Goal: Navigation & Orientation: Find specific page/section

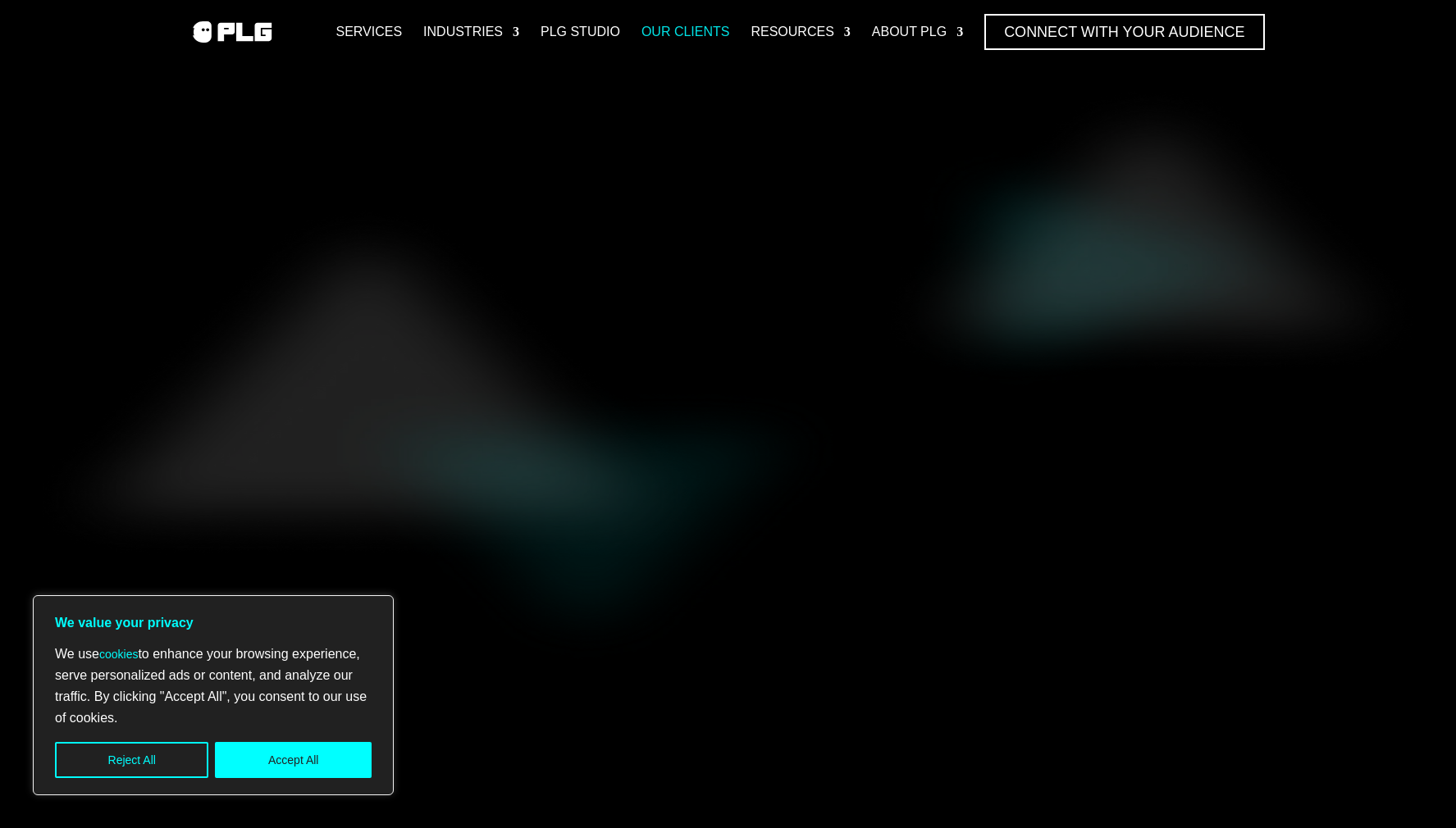
click at [671, 21] on link "Our Clients" at bounding box center [686, 31] width 88 height 36
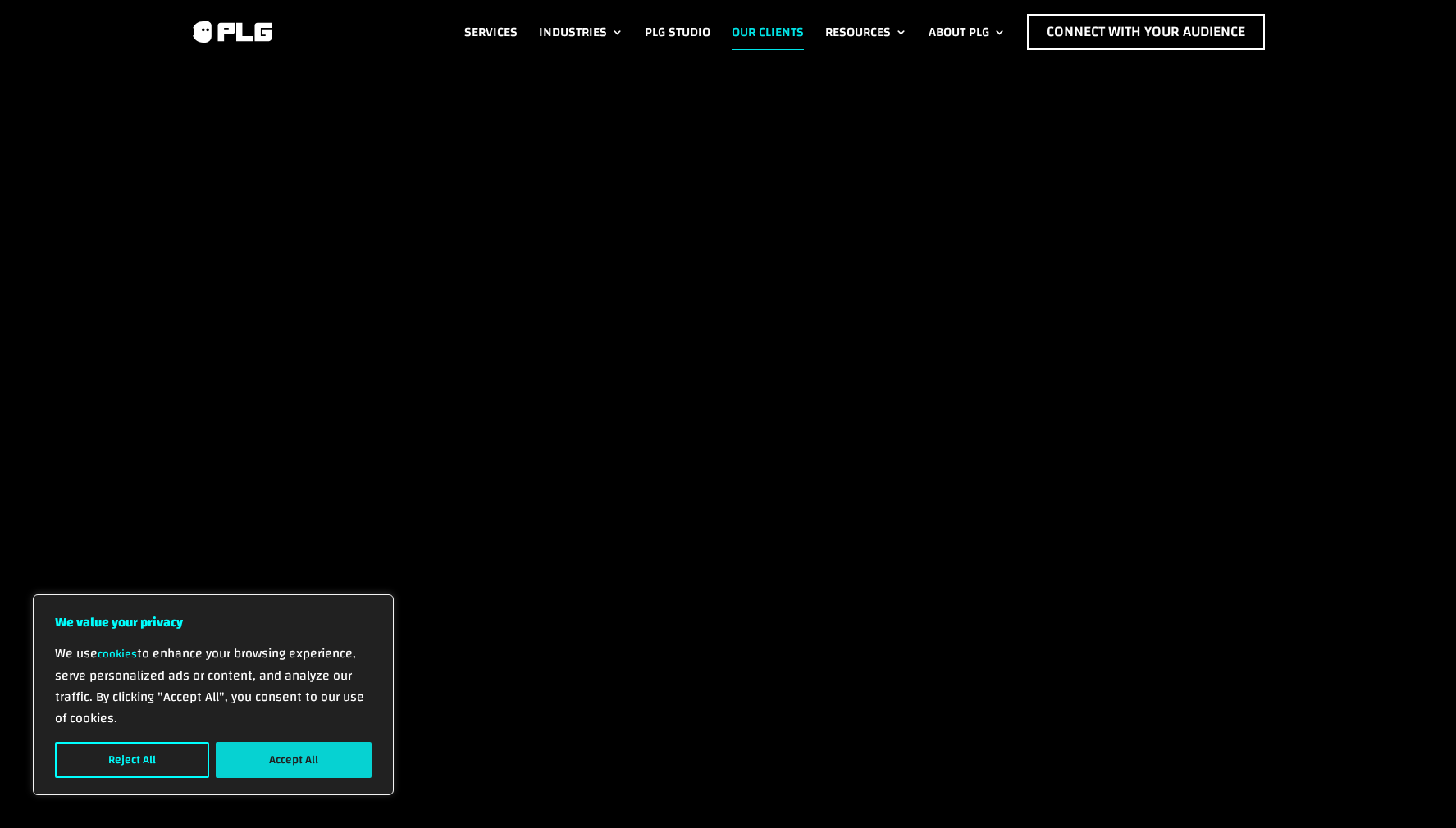
click at [266, 746] on button "Accept All" at bounding box center [294, 760] width 156 height 36
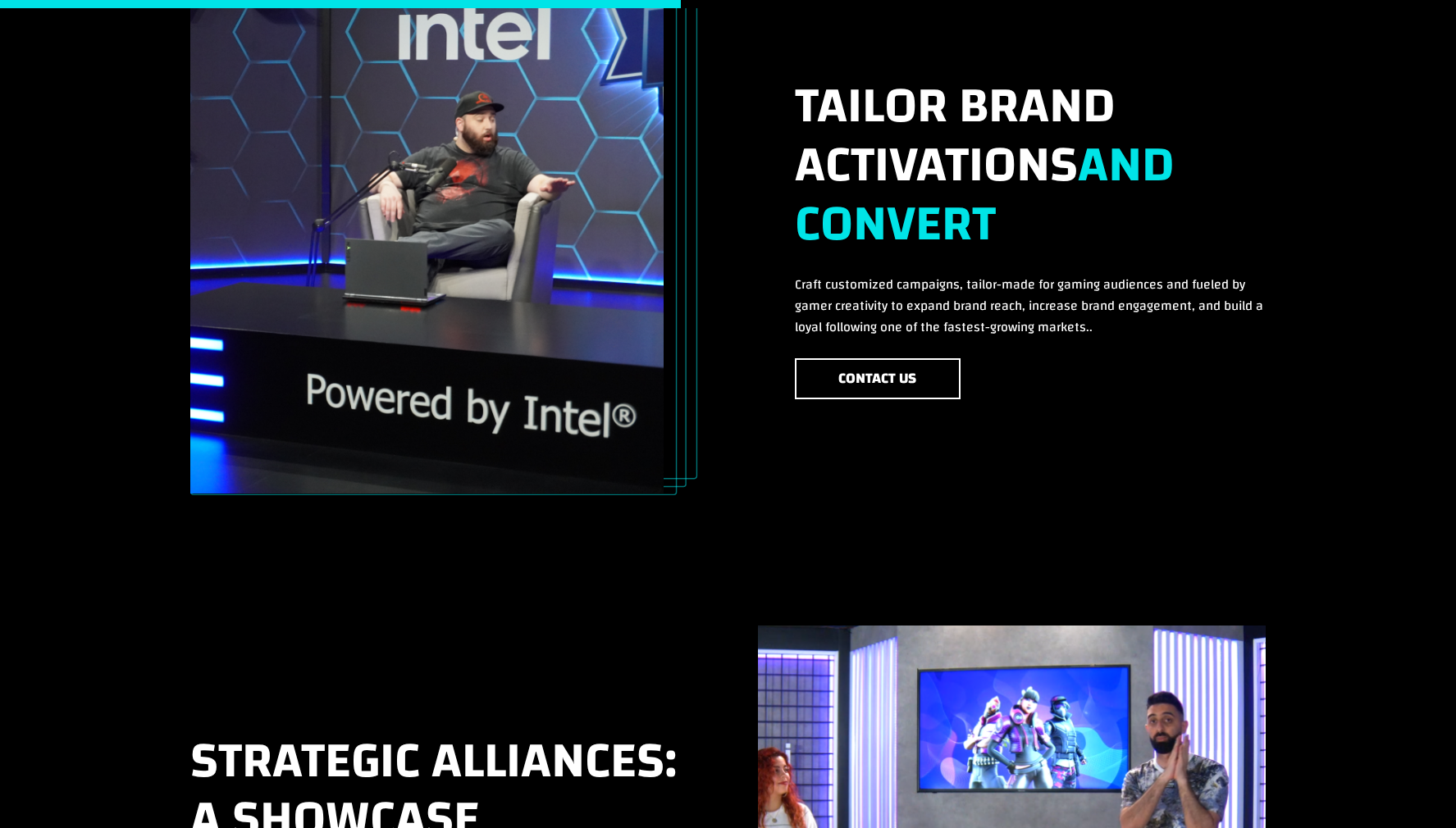
scroll to position [1056, 0]
